Goal: Information Seeking & Learning: Learn about a topic

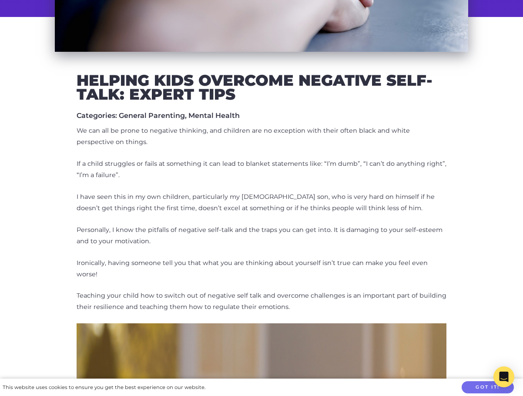
scroll to position [304, 0]
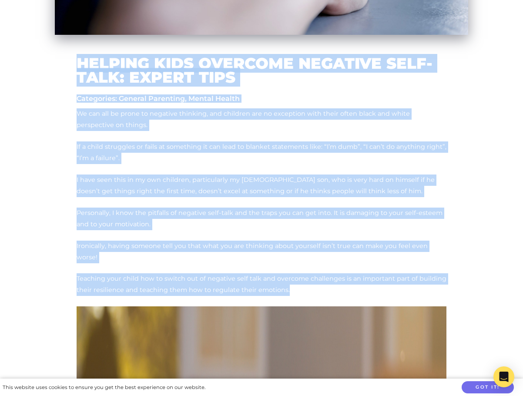
drag, startPoint x: 292, startPoint y: 279, endPoint x: 80, endPoint y: 60, distance: 304.6
copy div "Loremip Dolo Sitametc Adipisci Elit-Sedd: Eiusmo Temp Incididunt: Utlabor Etdol…"
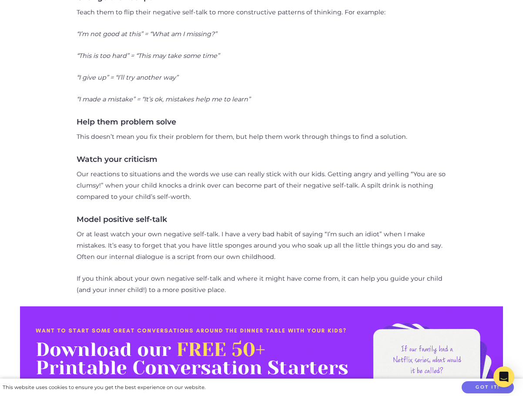
scroll to position [1391, 0]
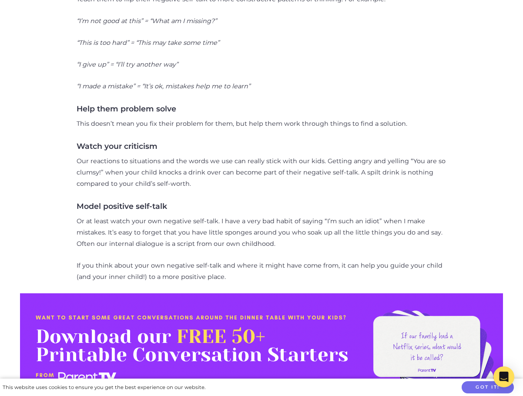
click at [263, 260] on p "If you think about your own negative self-talk and where it might have come fro…" at bounding box center [261, 271] width 369 height 23
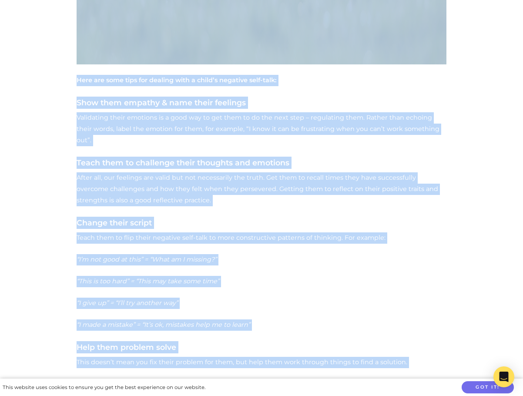
scroll to position [1123, 0]
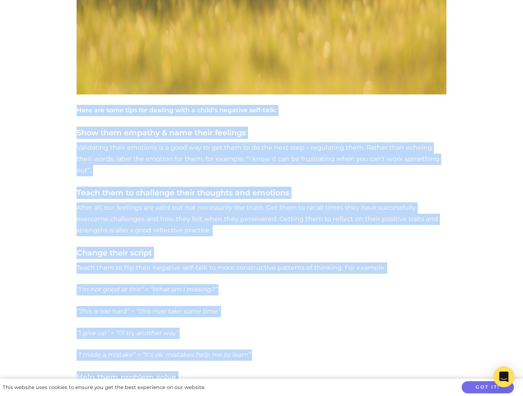
drag, startPoint x: 240, startPoint y: 253, endPoint x: 64, endPoint y: 101, distance: 232.4
copy div "Lore ips dolo sita con adipisc elit s doeiu’t incididu utla-etdo: Magn aliq eni…"
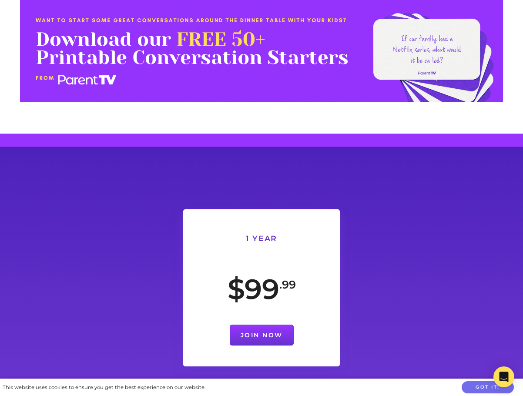
scroll to position [2014, 0]
